Goal: Register for event/course

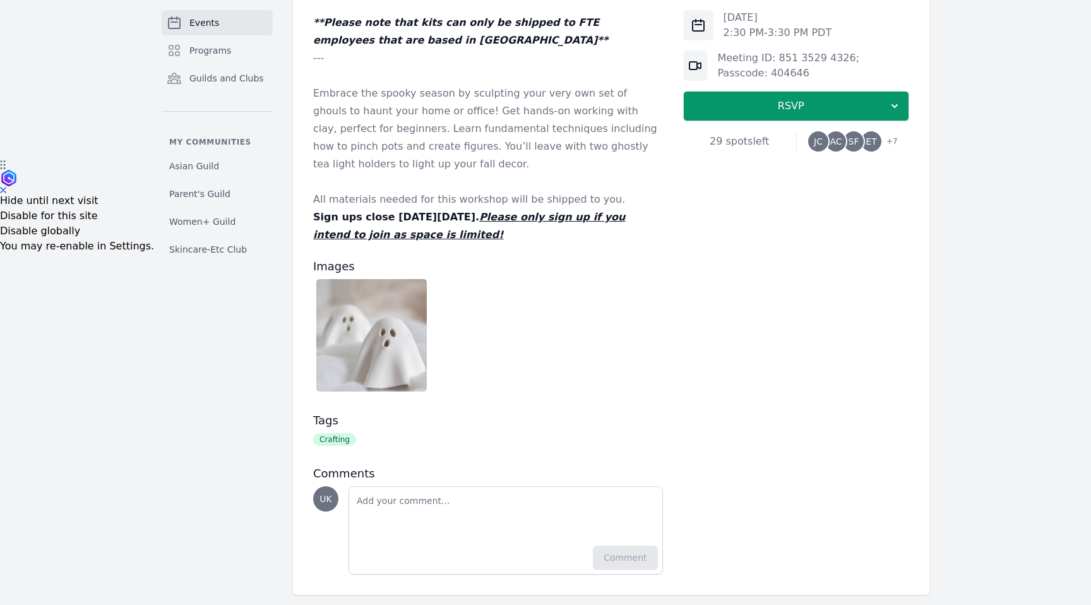
scroll to position [460, 0]
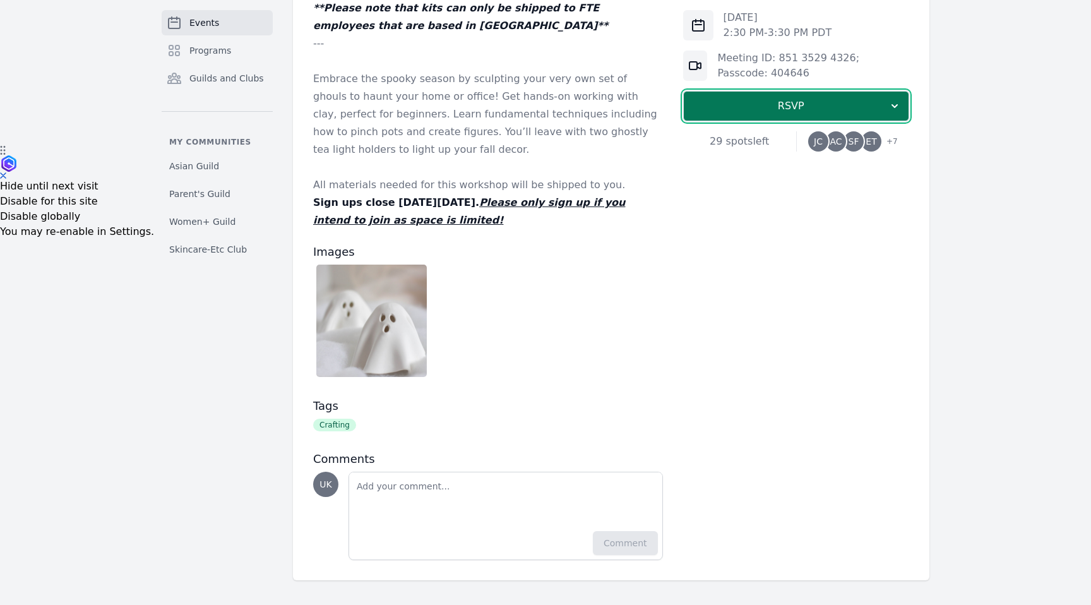
click at [776, 104] on span "RSVP" at bounding box center [791, 106] width 194 height 15
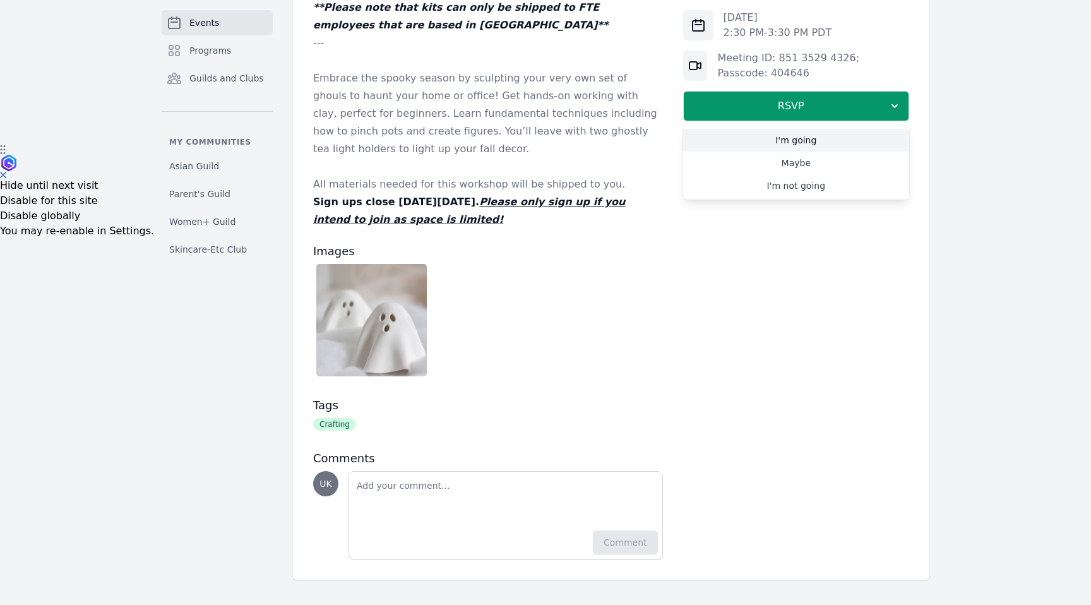
click at [784, 139] on link "I'm going" at bounding box center [796, 140] width 226 height 23
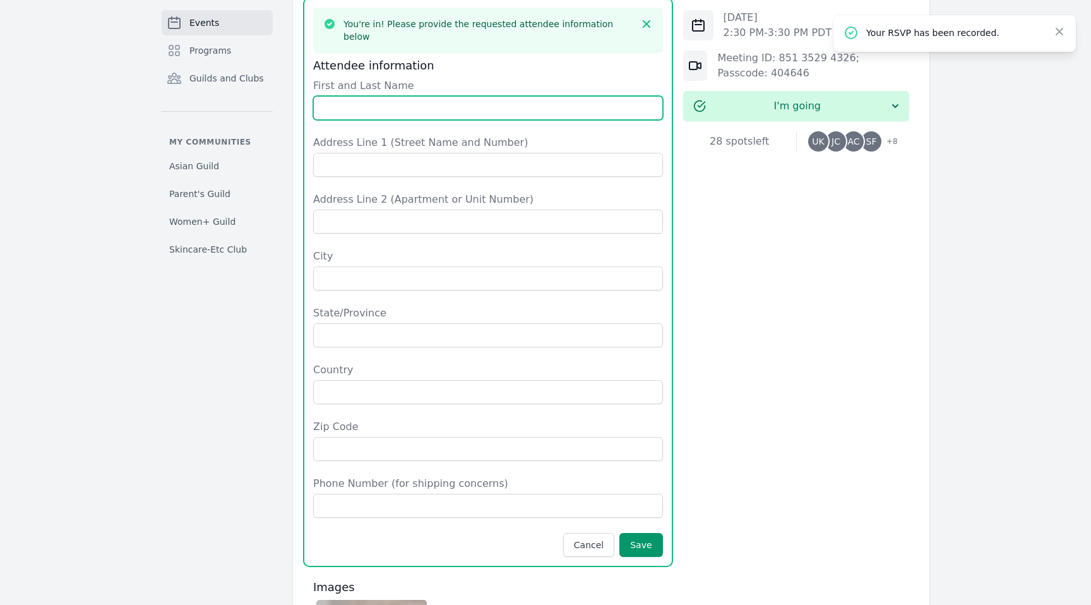
click at [484, 96] on input "First and Last Name" at bounding box center [488, 108] width 350 height 24
type input "[PERSON_NAME]"
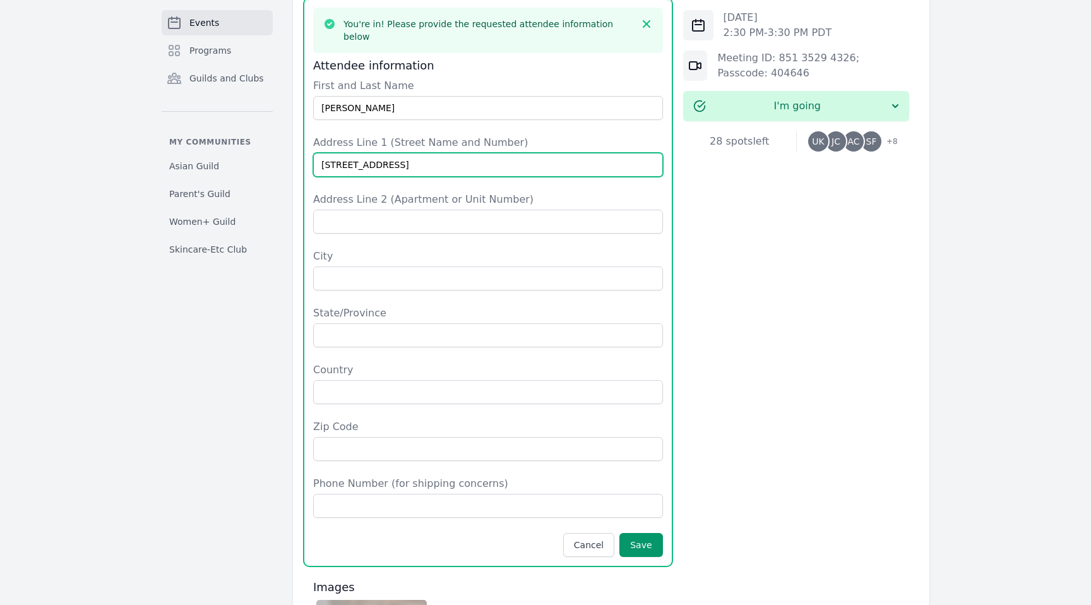
type input "[STREET_ADDRESS]"
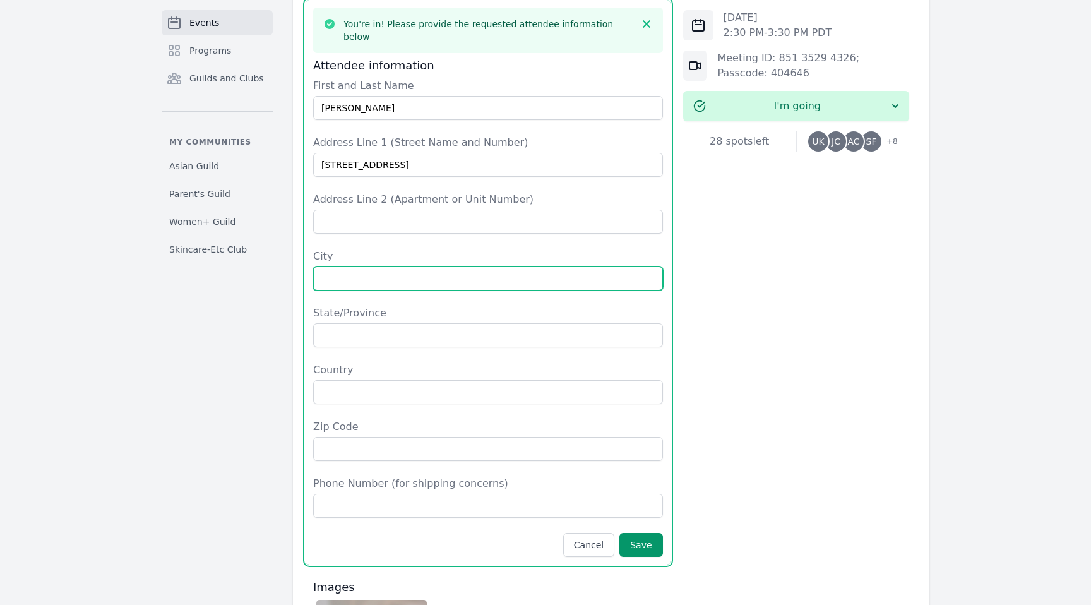
type input "D"
type input "Fremont"
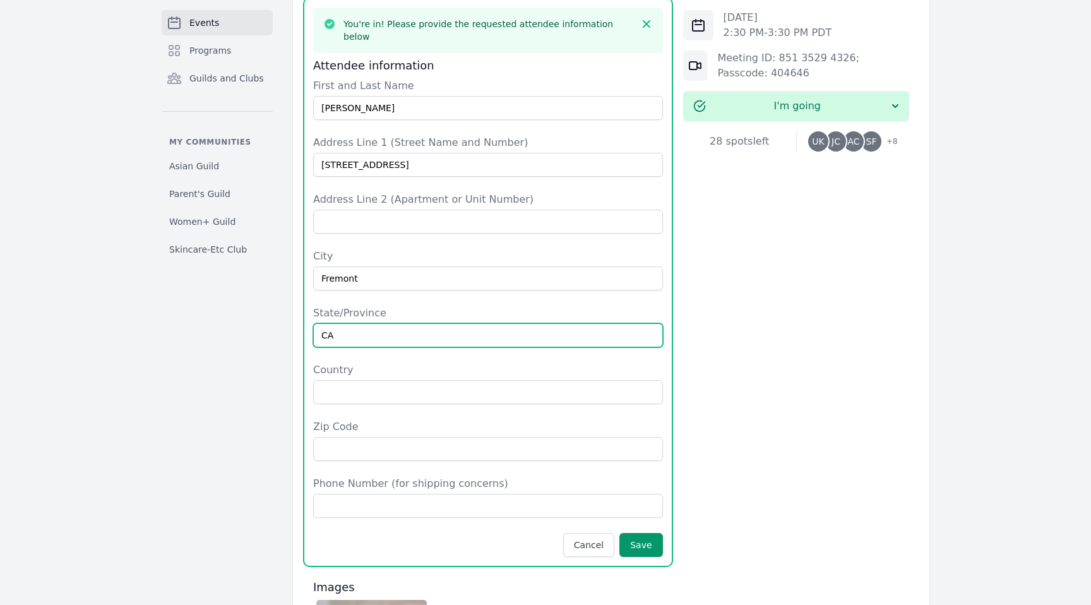
type input "CA"
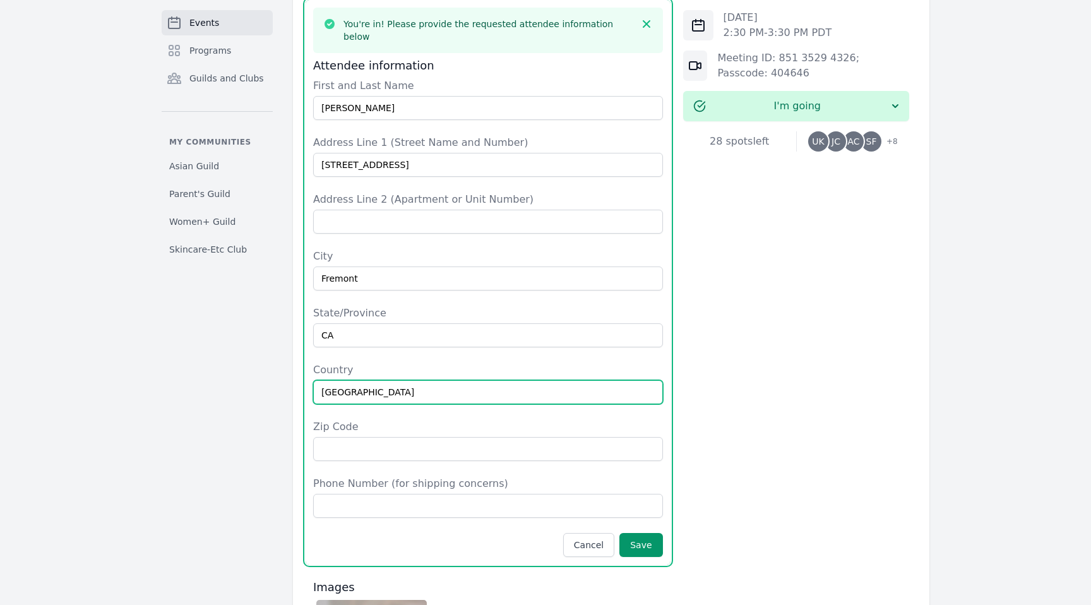
type input "[GEOGRAPHIC_DATA]"
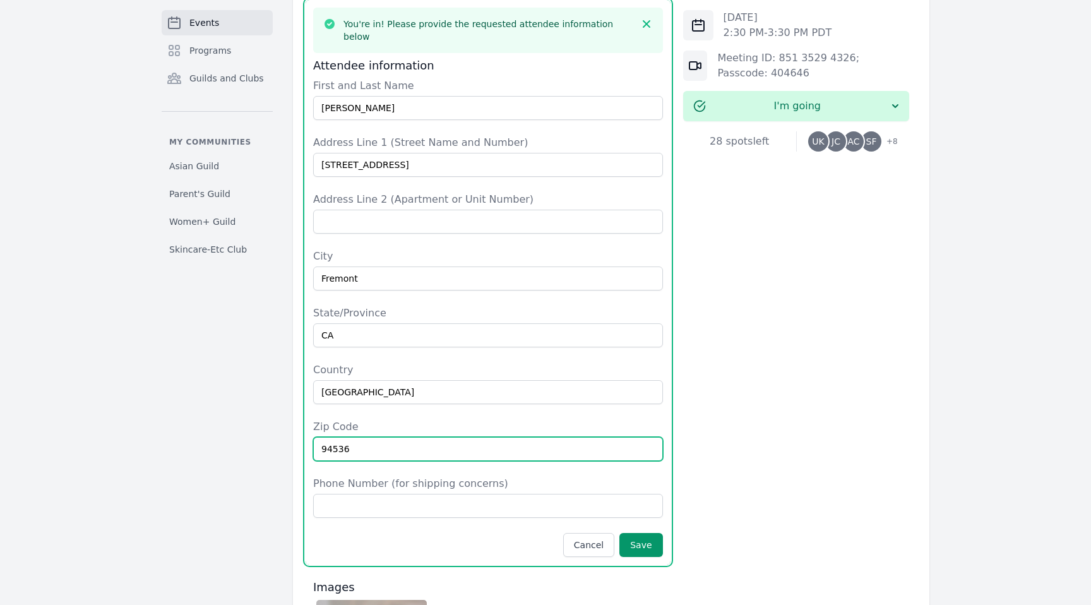
type input "94536"
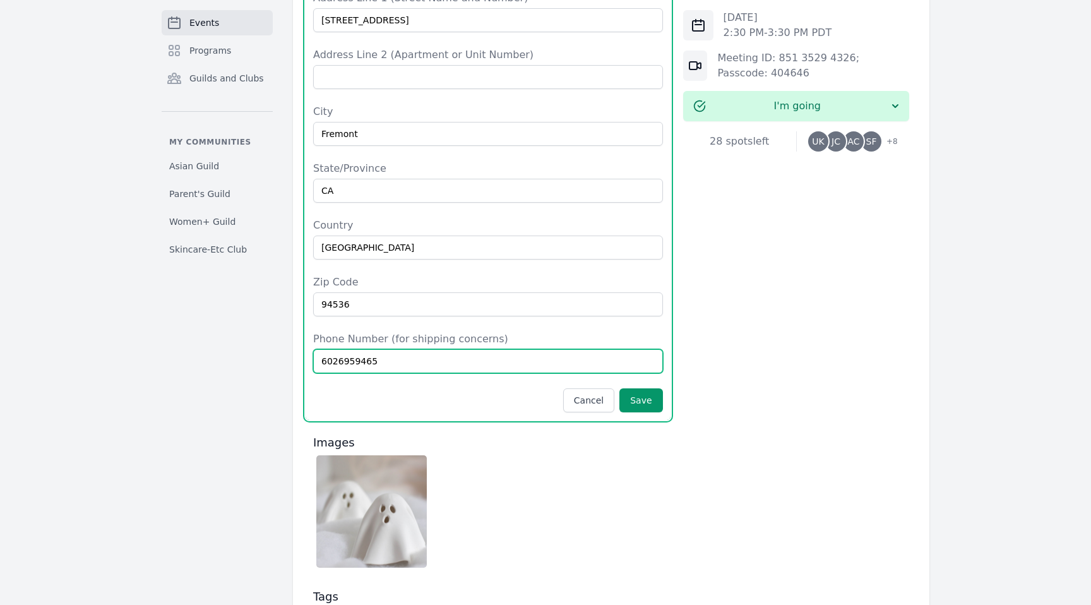
scroll to position [849, 0]
type input "6026959465"
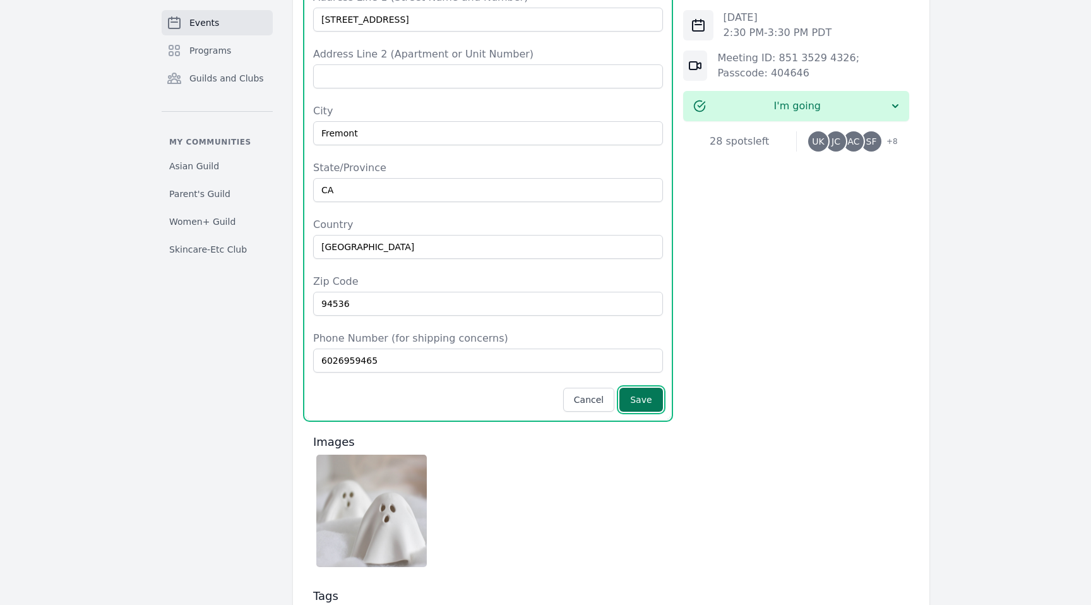
click at [651, 388] on button "Save" at bounding box center [640, 400] width 43 height 24
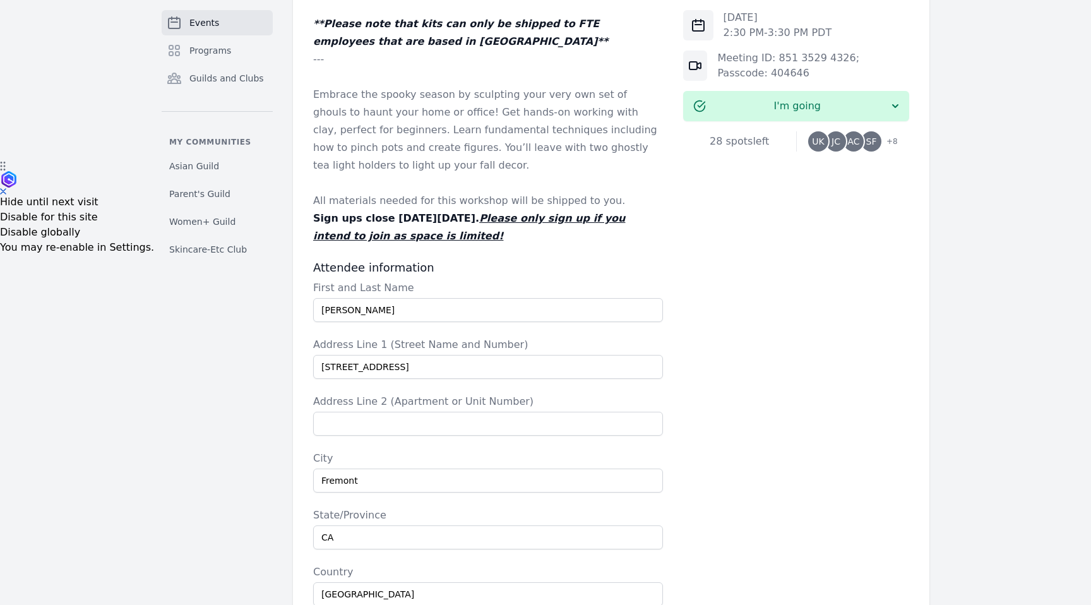
scroll to position [442, 0]
